Goal: Task Accomplishment & Management: Complete application form

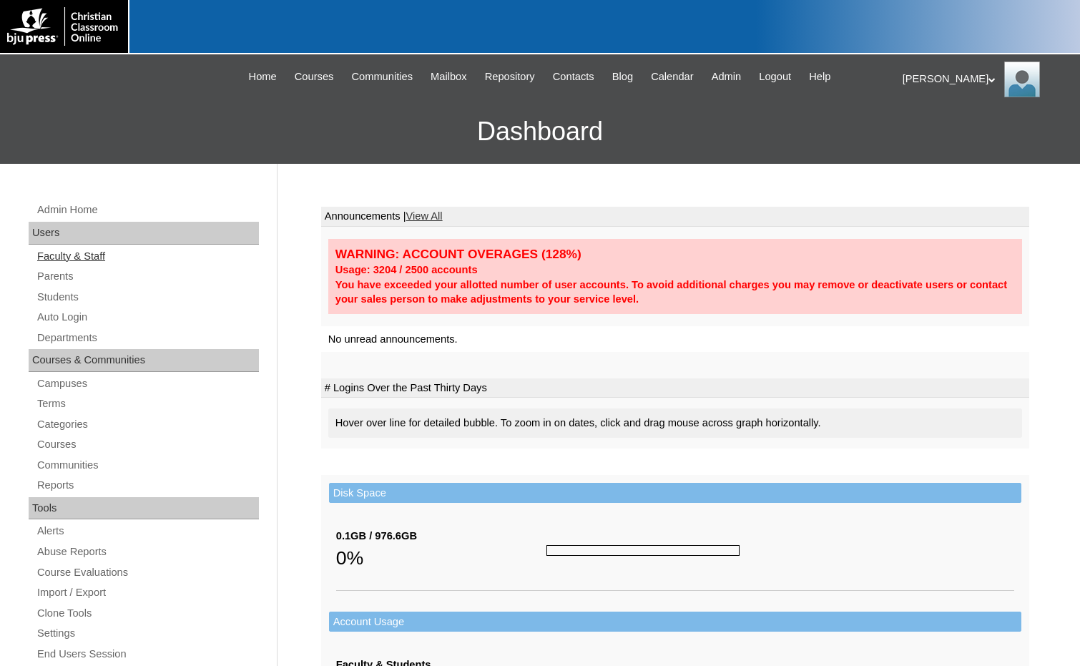
click at [65, 256] on link "Faculty & Staff" at bounding box center [147, 257] width 223 height 18
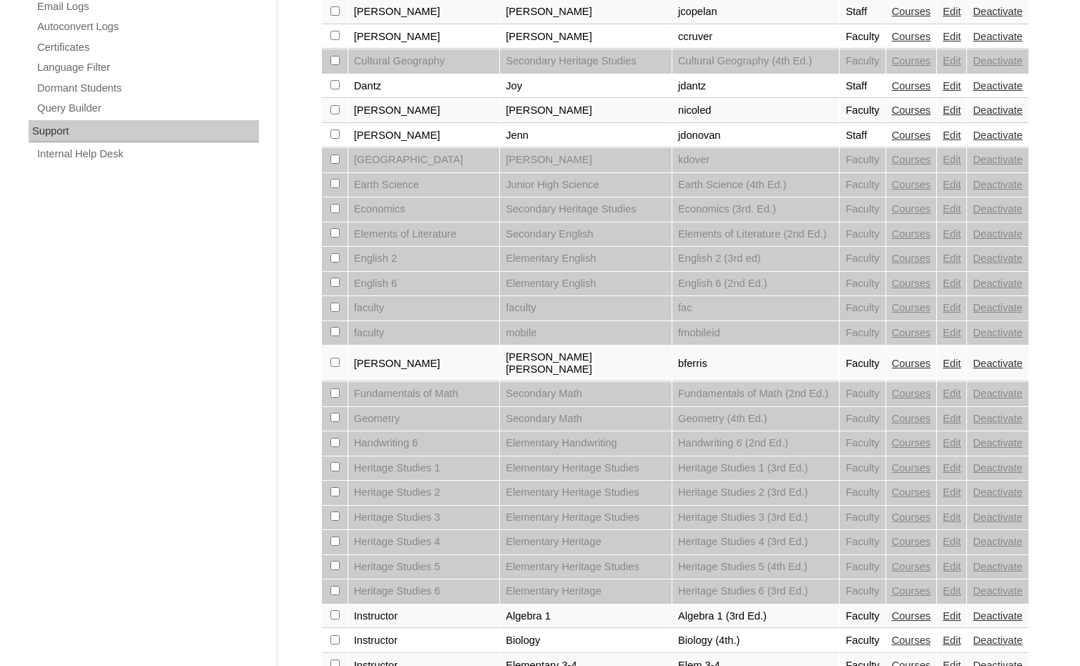
scroll to position [964, 0]
select select "admin_faculty.php?page=2"
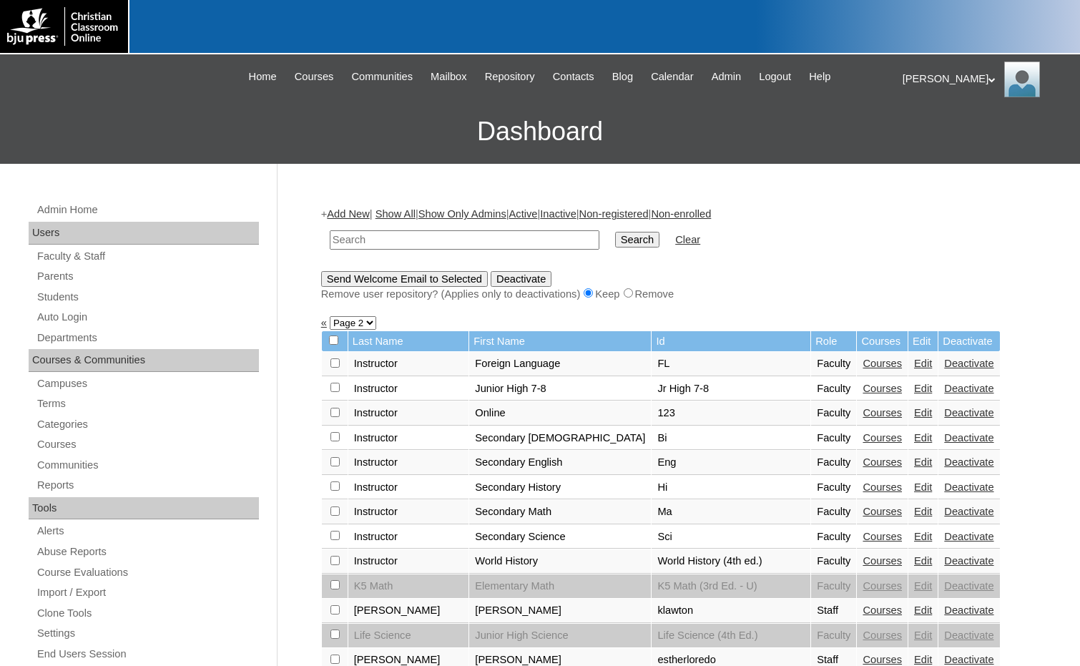
click at [349, 215] on link "Add New" at bounding box center [348, 213] width 42 height 11
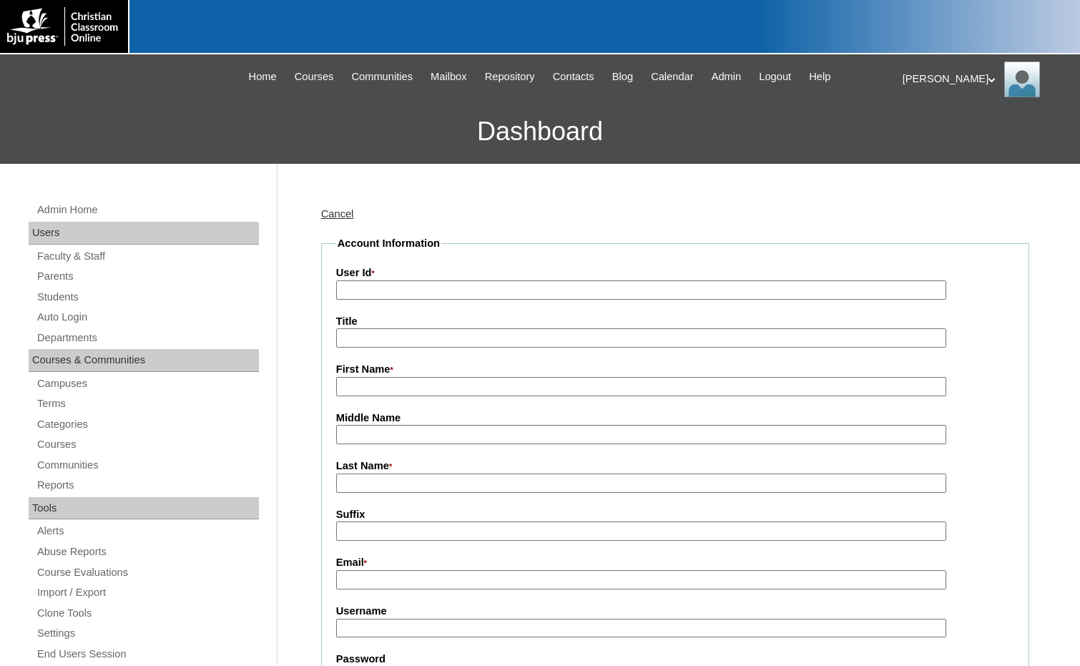
click at [399, 285] on input "User Id *" at bounding box center [641, 289] width 610 height 19
type input "etorresl"
click at [402, 383] on input "First Name *" at bounding box center [641, 386] width 610 height 19
type input "Evelyn"
click at [397, 481] on input "Last Name *" at bounding box center [641, 483] width 610 height 19
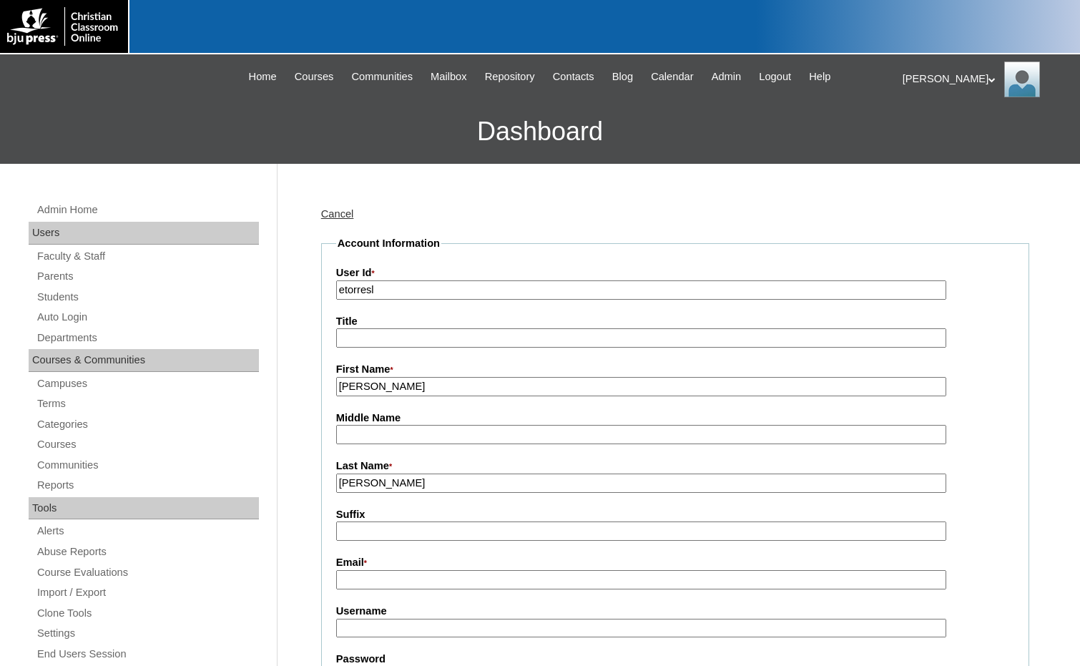
type input "Torres-Lopez"
click at [400, 581] on input "Email *" at bounding box center [641, 579] width 610 height 19
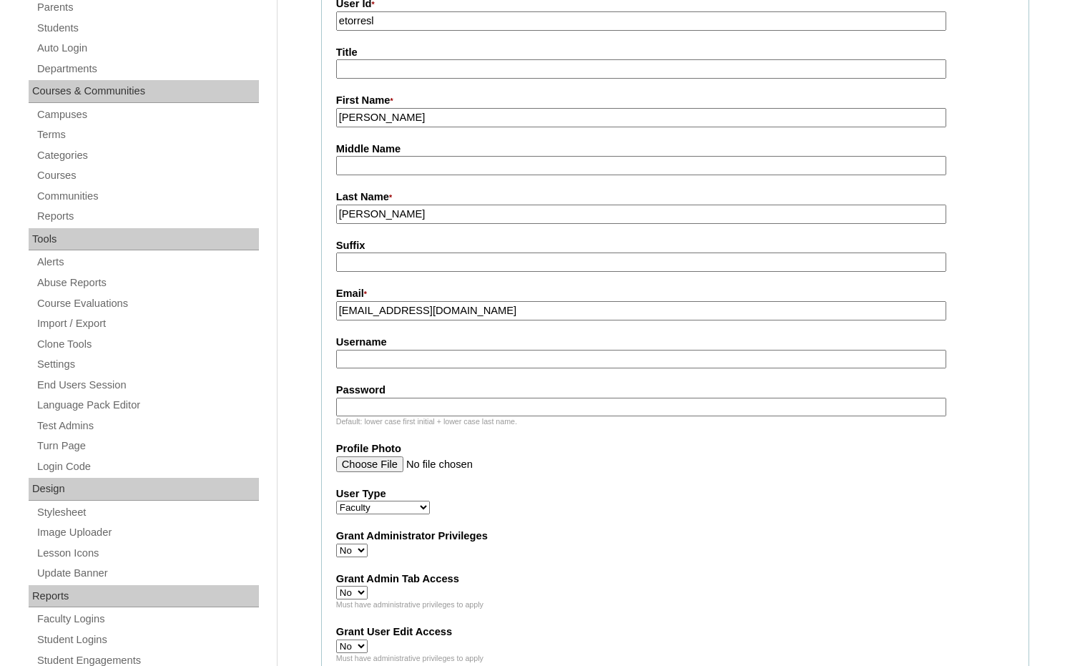
scroll to position [286, 0]
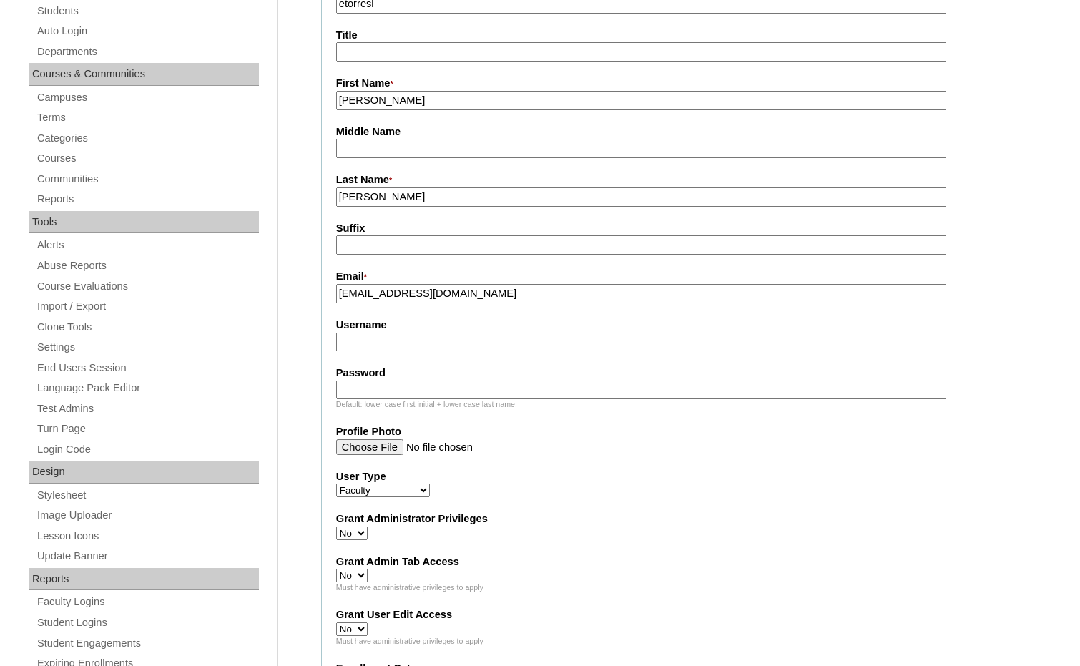
type input "etorresl@bjupress.com"
click at [386, 349] on input "Username" at bounding box center [641, 342] width 610 height 19
type input "etorresl"
click at [376, 398] on input "Password" at bounding box center [641, 390] width 610 height 19
type input "123"
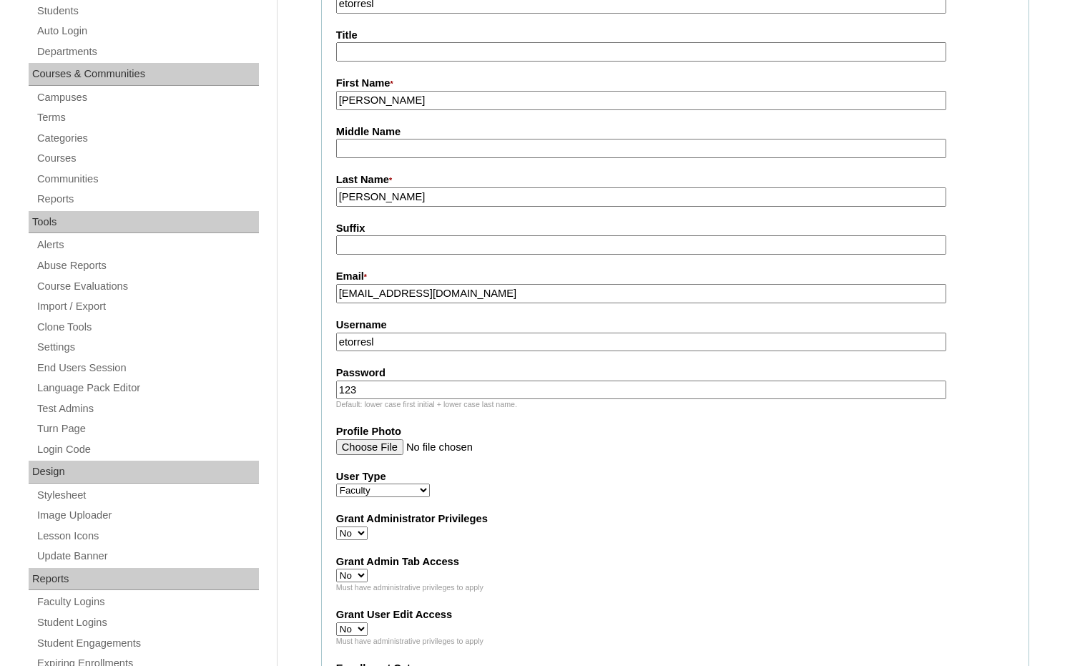
drag, startPoint x: 398, startPoint y: 348, endPoint x: 275, endPoint y: 340, distance: 123.3
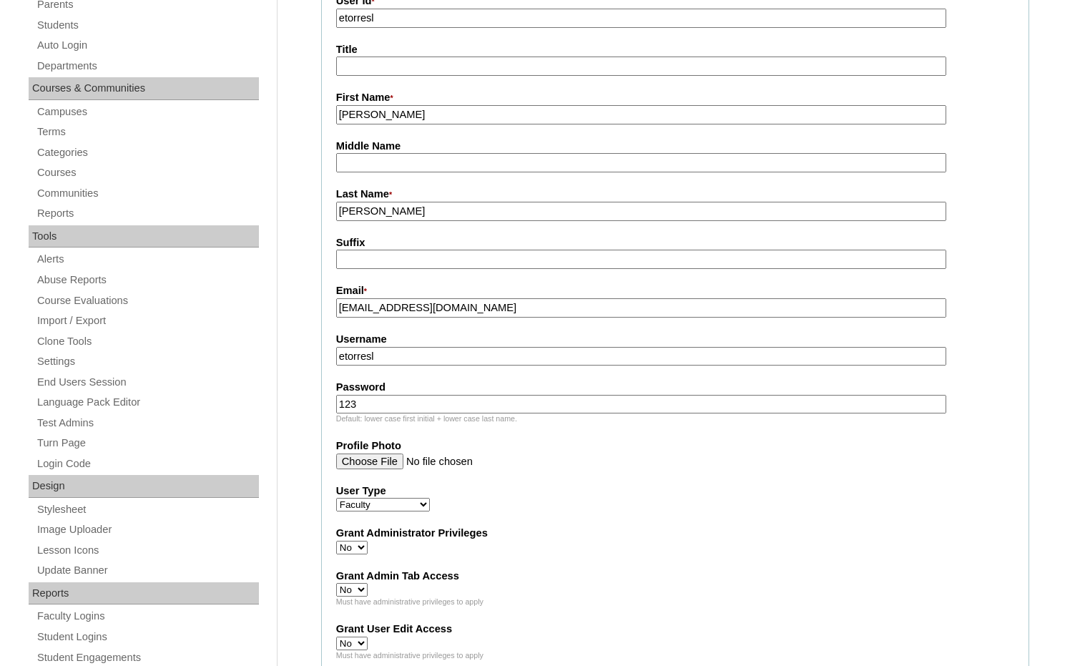
scroll to position [572, 0]
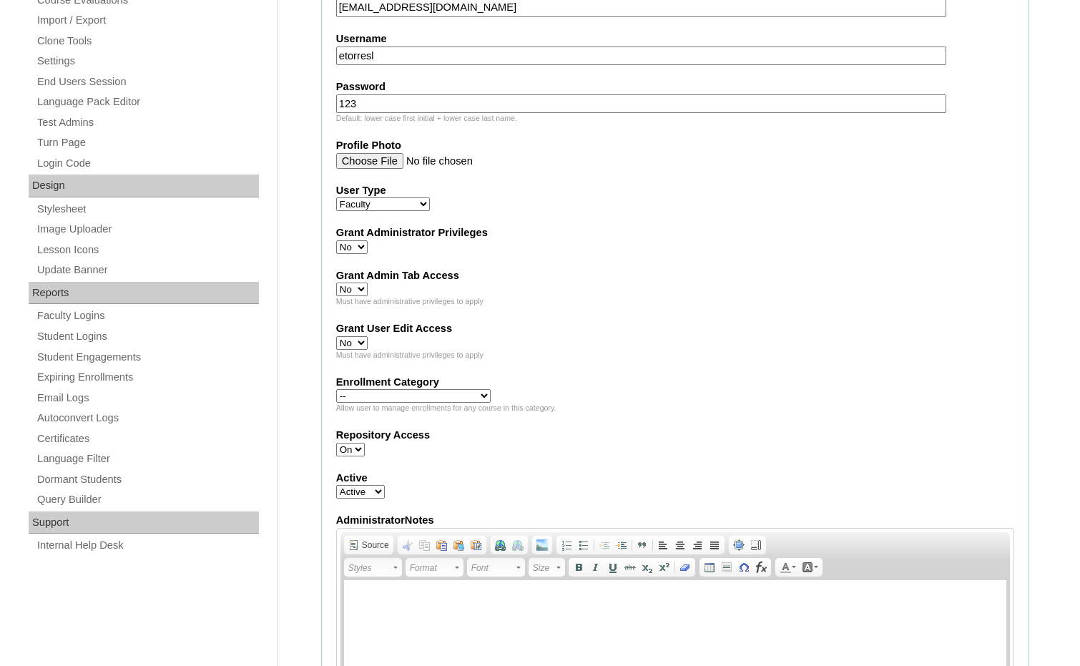
click at [391, 210] on select "Faculty Staff Student Parents School Facilitators" at bounding box center [383, 204] width 94 height 14
select select "Staff"
click at [336, 200] on select "Faculty Staff Student Parents School Facilitators" at bounding box center [383, 204] width 94 height 14
click at [357, 250] on select "Yes No" at bounding box center [351, 247] width 31 height 14
select select "1"
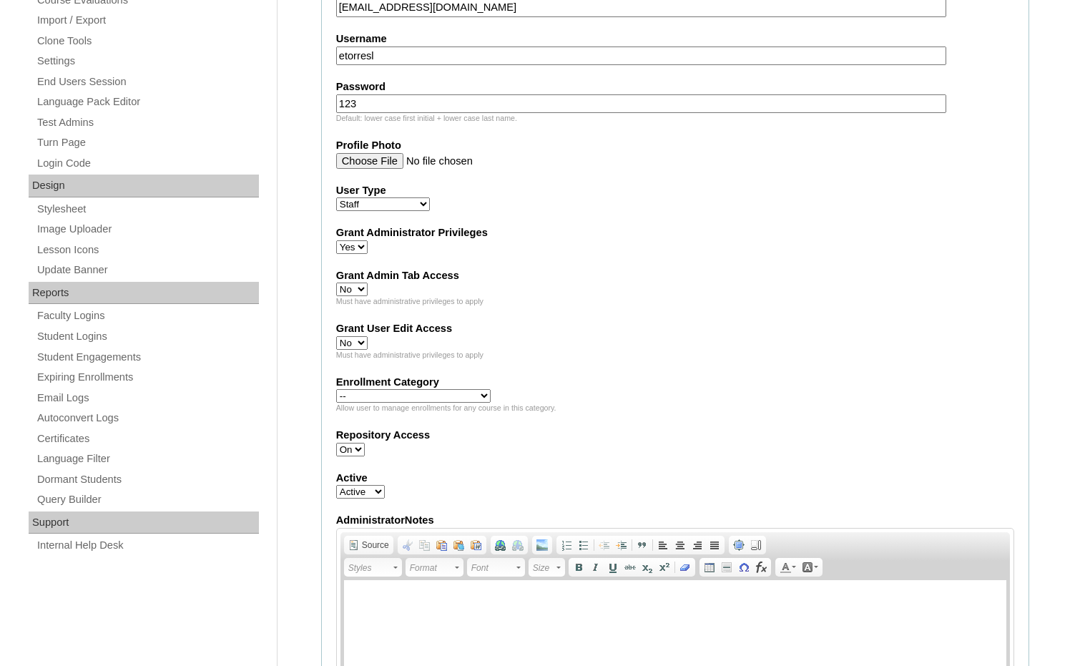
click at [336, 243] on select "Yes No" at bounding box center [351, 247] width 31 height 14
drag, startPoint x: 352, startPoint y: 289, endPoint x: 352, endPoint y: 300, distance: 11.4
click at [352, 289] on select "Yes No" at bounding box center [351, 290] width 31 height 14
select select "1"
click at [336, 285] on select "Yes No" at bounding box center [351, 290] width 31 height 14
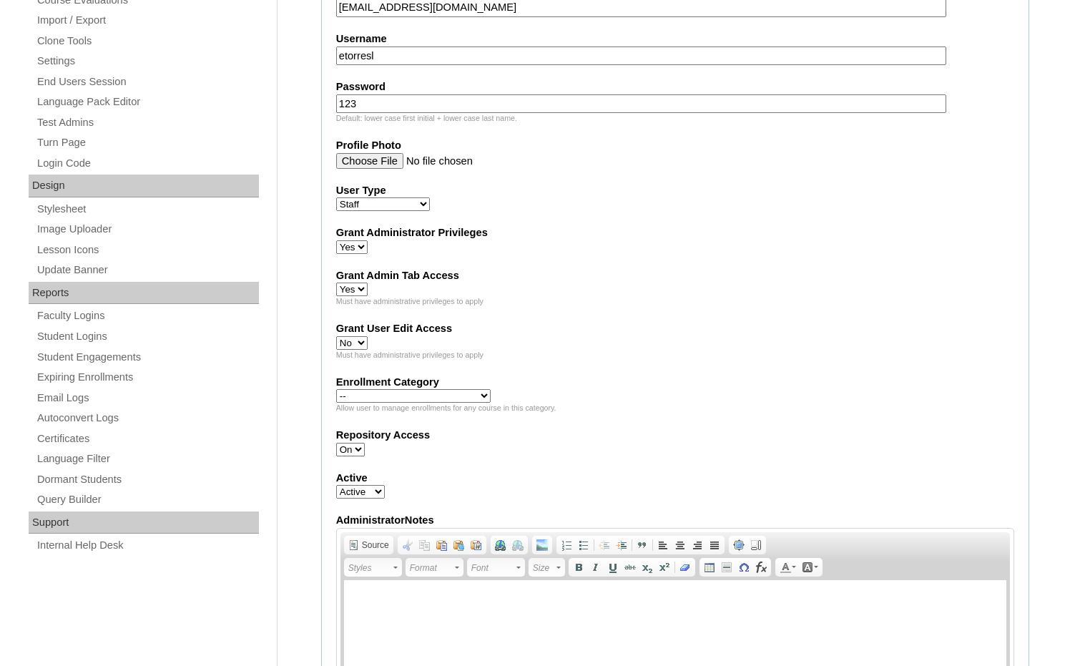
click at [351, 342] on select "Yes No" at bounding box center [351, 343] width 31 height 14
select select "1"
click at [336, 338] on select "Yes No" at bounding box center [351, 343] width 31 height 14
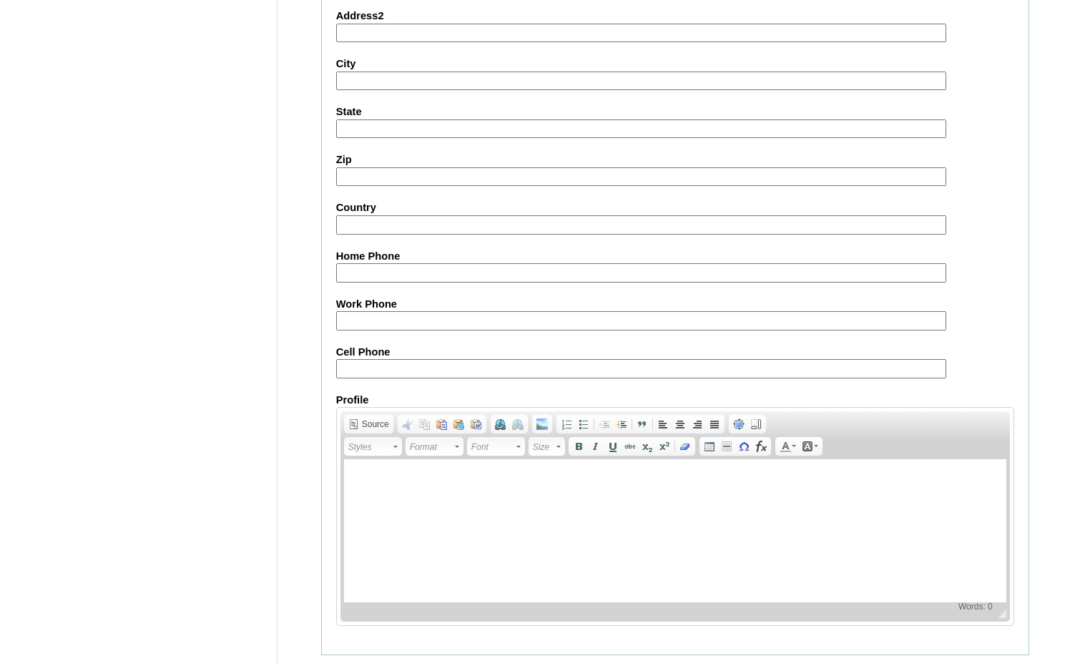
scroll to position [1469, 0]
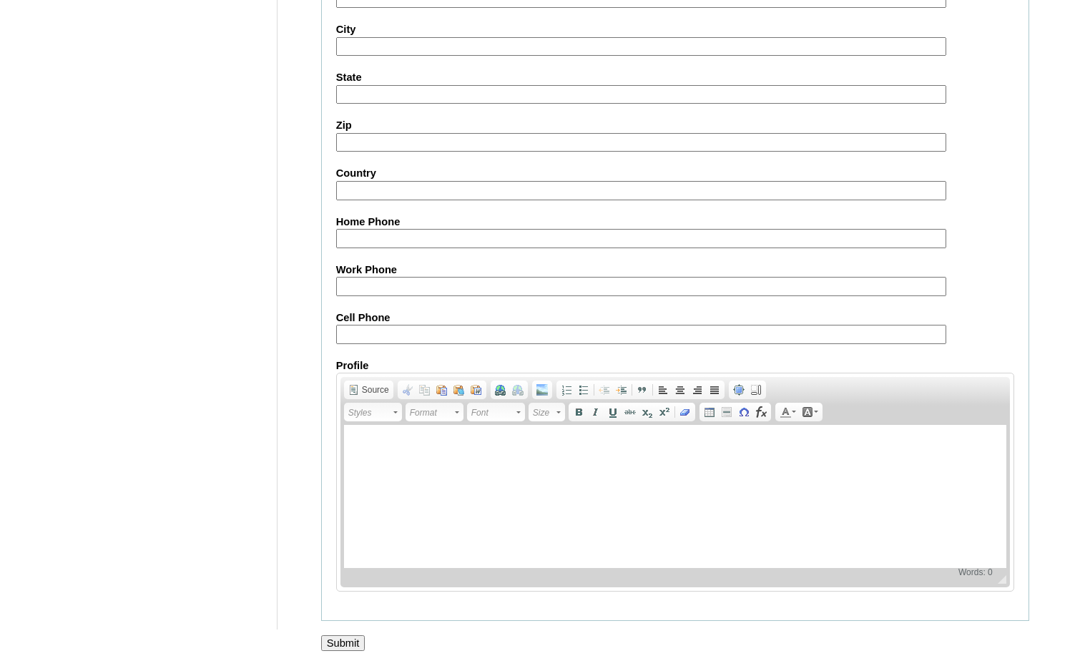
click at [334, 644] on input "Submit" at bounding box center [343, 643] width 44 height 16
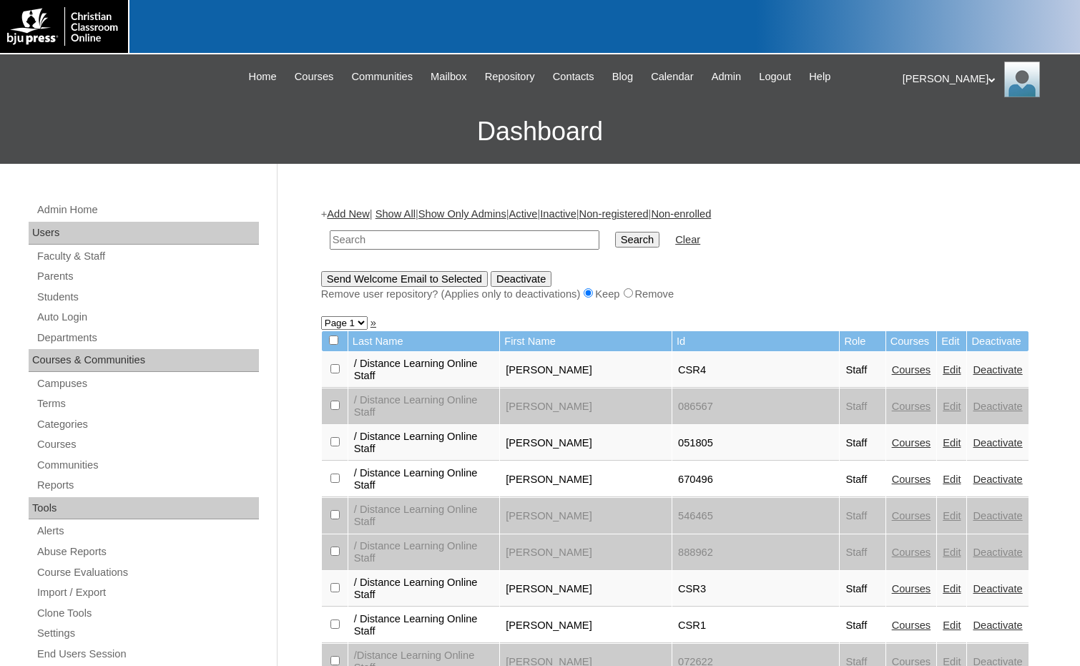
click at [915, 82] on div "[PERSON_NAME] My Profile My Settings Logout" at bounding box center [984, 80] width 163 height 36
click at [929, 133] on span "Logout" at bounding box center [928, 134] width 29 height 11
